Goal: Transaction & Acquisition: Obtain resource

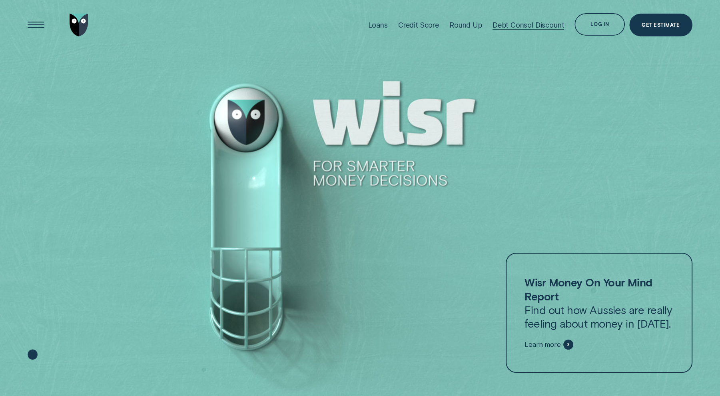
click at [542, 30] on div "Debt Consol Discount" at bounding box center [529, 25] width 72 height 50
click at [540, 27] on div "Debt Consol Discount" at bounding box center [529, 25] width 72 height 8
